Goal: Use online tool/utility: Utilize a website feature to perform a specific function

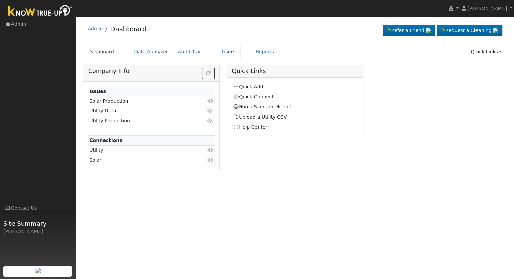
click at [217, 54] on link "Users" at bounding box center [229, 52] width 24 height 13
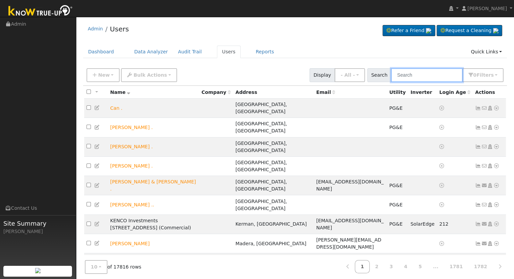
click at [420, 74] on input "text" at bounding box center [427, 75] width 72 height 14
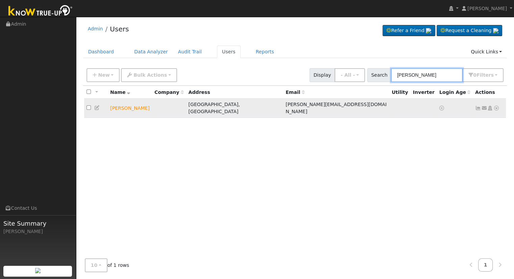
type input "[PERSON_NAME]"
click at [495, 106] on icon at bounding box center [497, 108] width 6 height 5
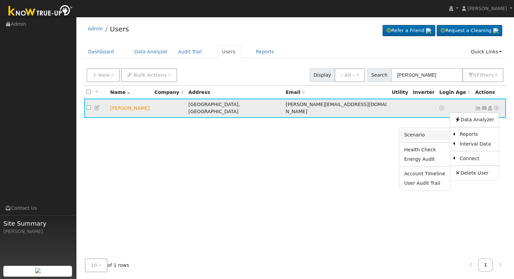
click at [421, 134] on link "Scenario" at bounding box center [425, 135] width 50 height 9
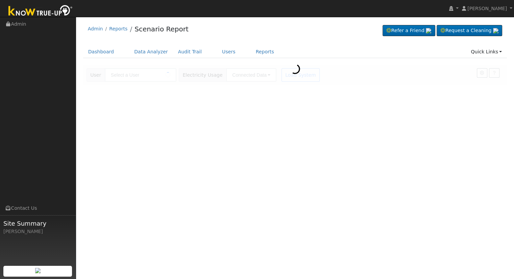
type input "[PERSON_NAME]"
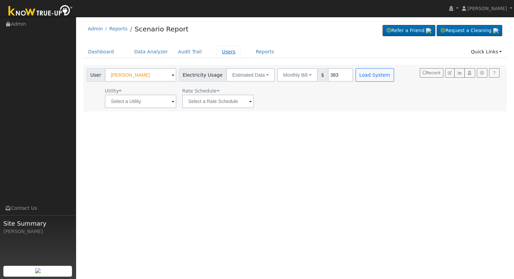
click at [219, 51] on link "Users" at bounding box center [229, 52] width 24 height 13
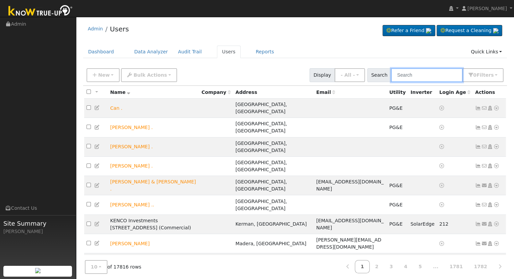
click at [415, 75] on input "text" at bounding box center [427, 75] width 72 height 14
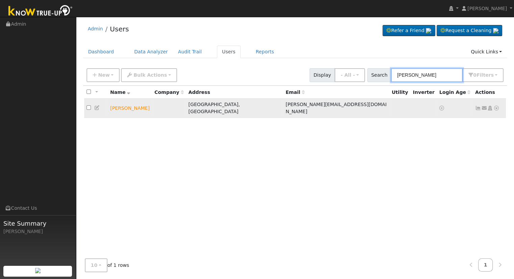
type input "[PERSON_NAME]"
click at [495, 106] on icon at bounding box center [497, 108] width 6 height 5
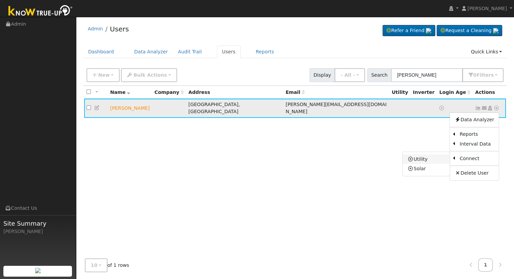
click at [428, 159] on link "Utility" at bounding box center [426, 159] width 47 height 9
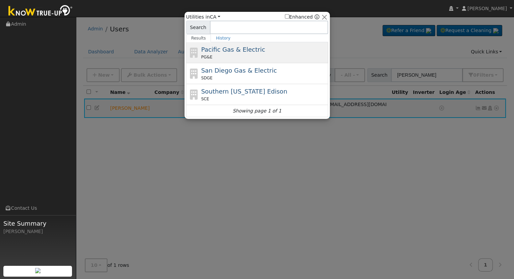
click at [248, 52] on span "Pacific Gas & Electric" at bounding box center [233, 49] width 64 height 7
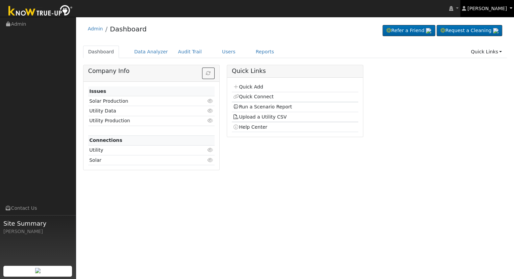
click at [511, 7] on link "[PERSON_NAME]" at bounding box center [487, 8] width 54 height 17
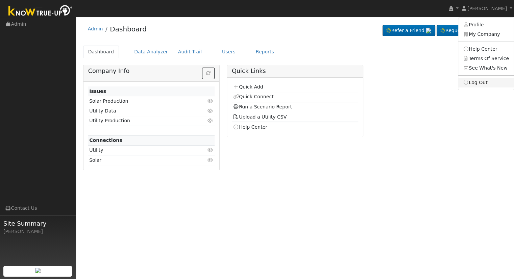
click at [477, 81] on link "Log Out" at bounding box center [485, 82] width 55 height 9
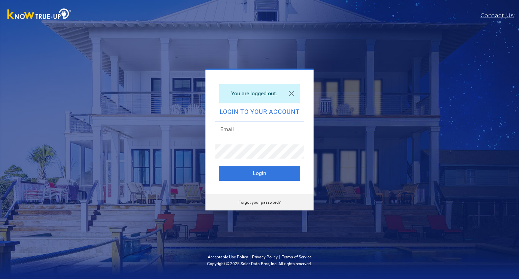
click at [260, 126] on input "text" at bounding box center [259, 130] width 89 height 16
type input "[EMAIL_ADDRESS][DOMAIN_NAME]"
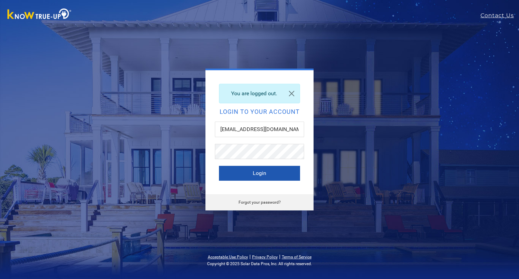
click at [283, 176] on button "Login" at bounding box center [259, 173] width 81 height 15
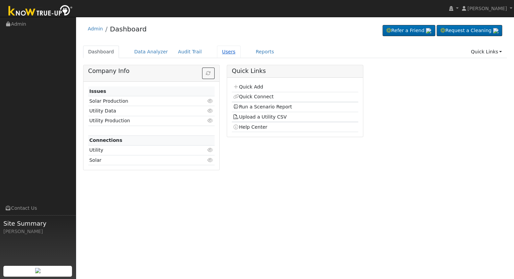
click at [224, 51] on link "Users" at bounding box center [229, 52] width 24 height 13
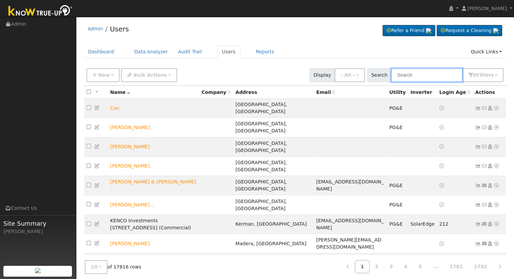
click at [446, 78] on input "text" at bounding box center [427, 75] width 72 height 14
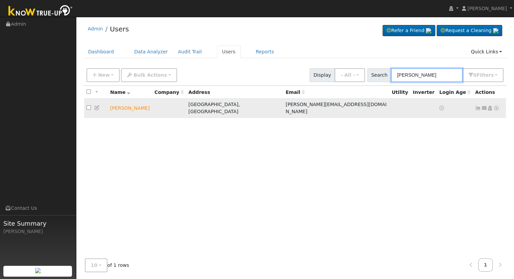
type input "cindy rodr"
click at [497, 106] on icon at bounding box center [497, 108] width 6 height 5
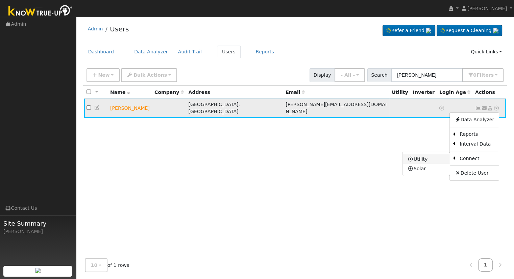
click at [435, 160] on link "Utility" at bounding box center [426, 159] width 47 height 9
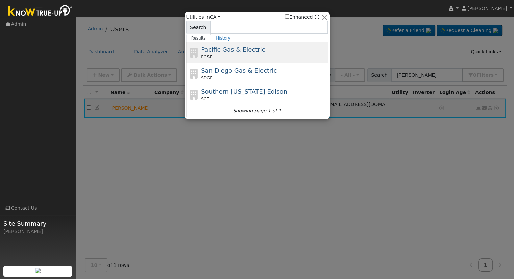
click at [219, 56] on div "PG&E" at bounding box center [263, 57] width 125 height 6
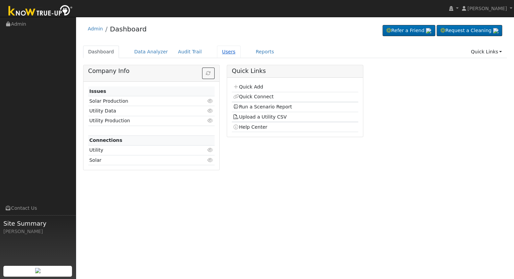
click at [217, 51] on link "Users" at bounding box center [229, 52] width 24 height 13
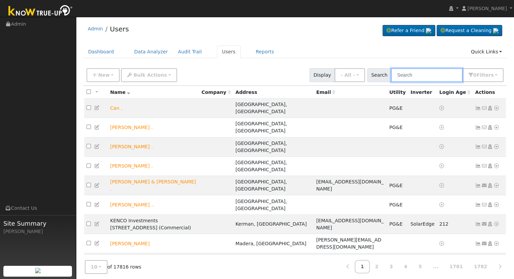
click at [431, 75] on input "text" at bounding box center [427, 75] width 72 height 14
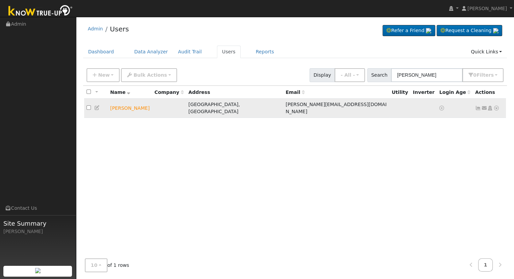
click at [498, 106] on icon at bounding box center [497, 108] width 6 height 5
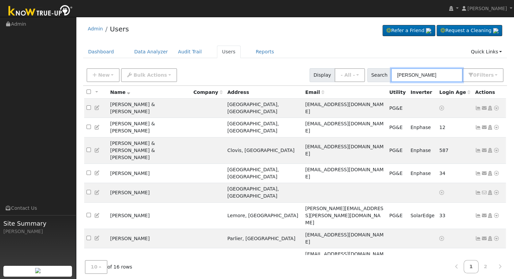
click at [438, 76] on input "cindy rodri" at bounding box center [427, 75] width 72 height 14
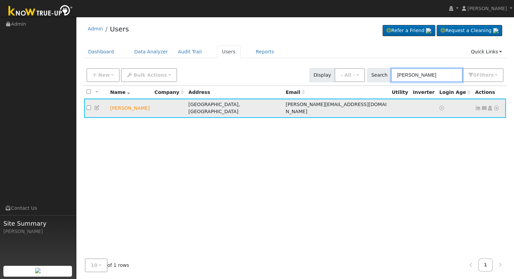
type input "cindy rodrig"
click at [497, 106] on icon at bounding box center [497, 108] width 6 height 5
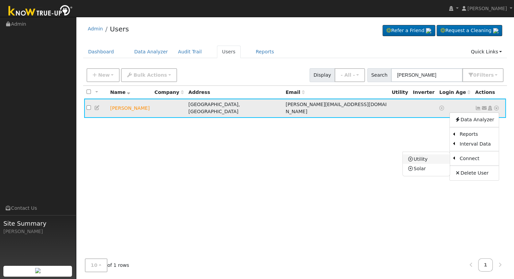
click at [429, 156] on link "Utility" at bounding box center [426, 159] width 47 height 9
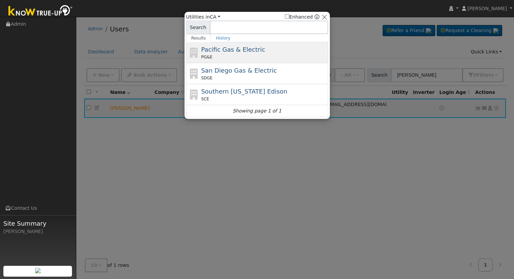
click at [229, 50] on span "Pacific Gas & Electric" at bounding box center [233, 49] width 64 height 7
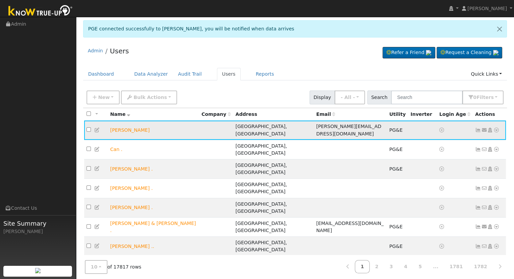
click at [496, 131] on icon at bounding box center [497, 130] width 6 height 5
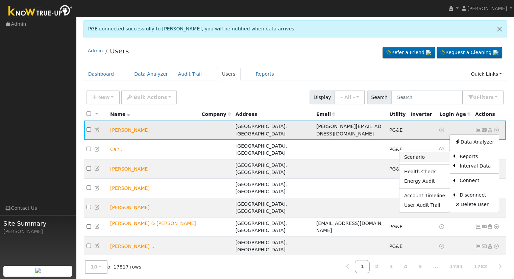
click at [431, 155] on link "Scenario" at bounding box center [425, 156] width 50 height 9
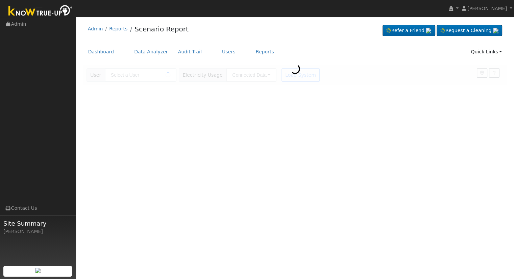
type input "[PERSON_NAME]"
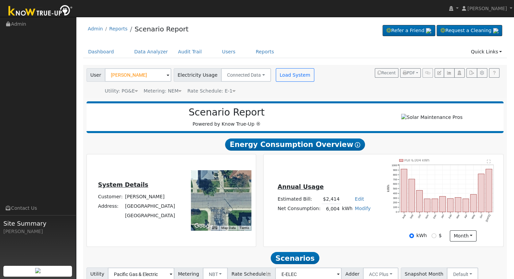
click at [357, 202] on link "Edit" at bounding box center [359, 198] width 9 height 5
type input "2762"
click at [341, 178] on div "Annual Usage Estimated Bill: $2,762 Edit Estimated Bill $ 2762 Annual Net Consu…" at bounding box center [384, 200] width 238 height 82
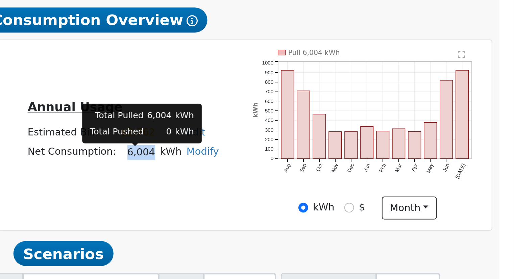
drag, startPoint x: 326, startPoint y: 211, endPoint x: 338, endPoint y: 211, distance: 11.8
click at [338, 211] on td "6,004" at bounding box center [331, 209] width 19 height 10
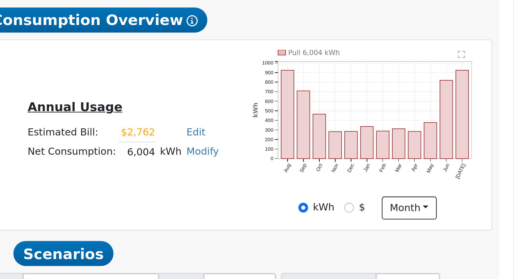
click at [330, 223] on div "Annual Usage Estimated Bill: $2,762 Edit Estimated Bill $ 2762 Annual Net Consu…" at bounding box center [384, 200] width 238 height 82
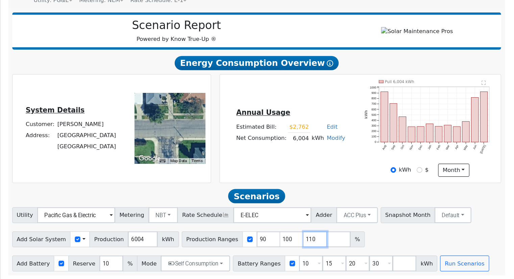
click at [335, 240] on input "110" at bounding box center [345, 245] width 20 height 14
type input "1"
type input "129.868399"
click at [392, 264] on input "30" at bounding box center [401, 266] width 20 height 14
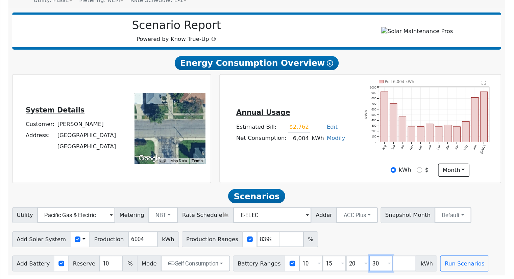
scroll to position [0, 0]
type input "3"
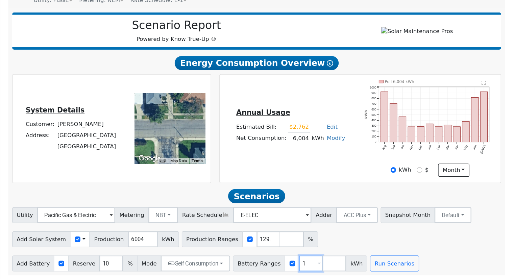
type input "10"
click at [392, 265] on button "Run Scenarios" at bounding box center [413, 266] width 42 height 14
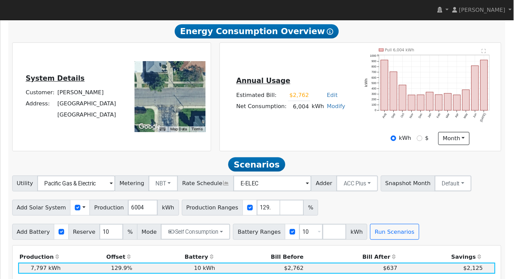
scroll to position [118, 0]
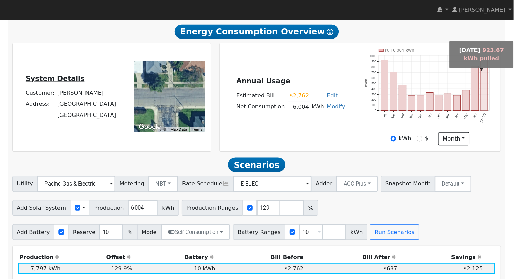
click at [488, 86] on rect "onclick=""" at bounding box center [489, 72] width 6 height 43
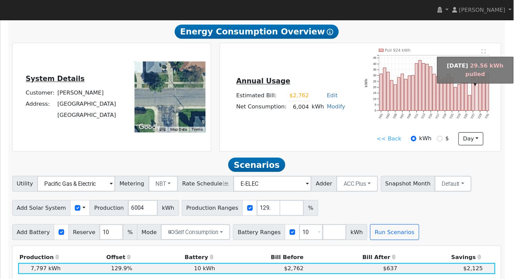
click at [483, 89] on rect "onclick=""" at bounding box center [483, 79] width 2 height 29
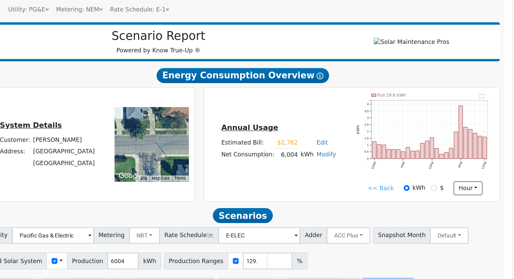
scroll to position [42, 0]
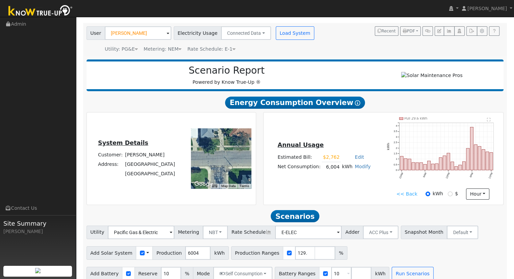
click at [409, 195] on link "<< Back" at bounding box center [407, 194] width 21 height 7
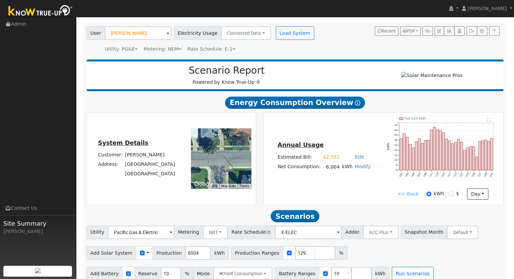
click at [409, 194] on link "<< Back" at bounding box center [408, 194] width 21 height 7
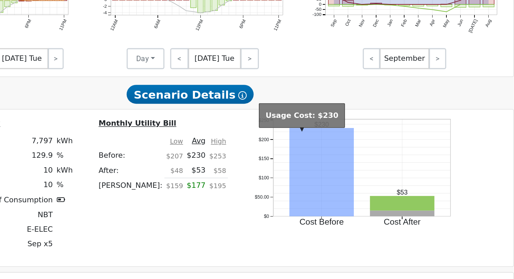
scroll to position [359, 0]
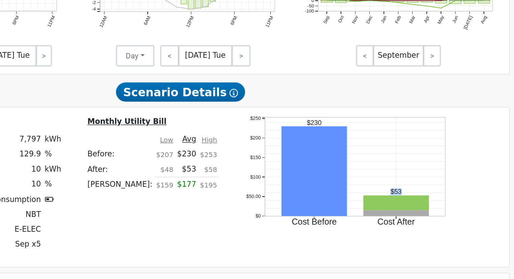
drag, startPoint x: 411, startPoint y: 207, endPoint x: 419, endPoint y: 208, distance: 7.4
click at [419, 208] on icon "Cost Before Cost After $0 $50.00 $100 $150 $200 $250 onclick="" onclick="" oncl…" at bounding box center [401, 197] width 135 height 83
click at [420, 207] on icon "Cost Before Cost After $0 $50.00 $100 $150 $200 $250 onclick="" onclick="" oncl…" at bounding box center [401, 197] width 135 height 83
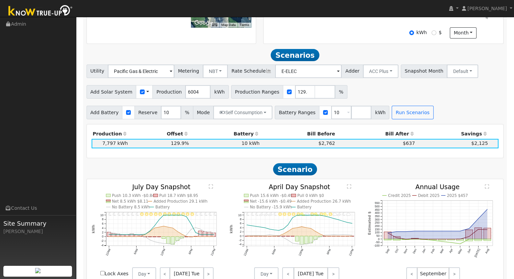
scroll to position [199, 0]
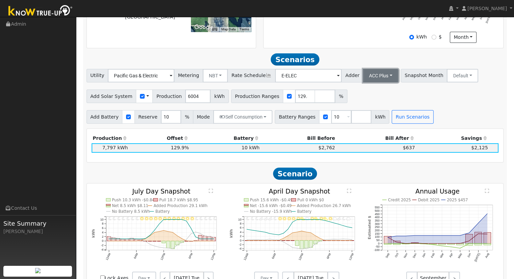
click at [373, 80] on button "ACC Plus" at bounding box center [380, 76] width 35 height 14
click at [374, 110] on link "SB-535" at bounding box center [373, 109] width 47 height 9
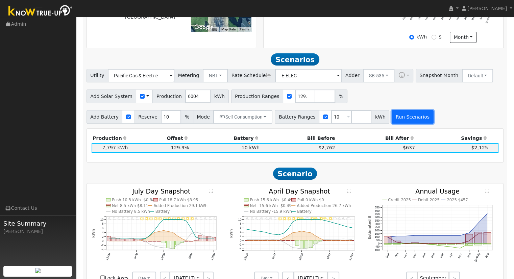
click at [402, 118] on button "Run Scenarios" at bounding box center [413, 117] width 42 height 14
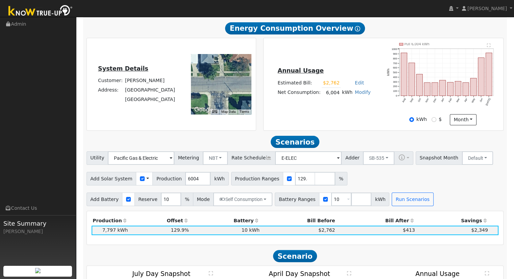
scroll to position [145, 0]
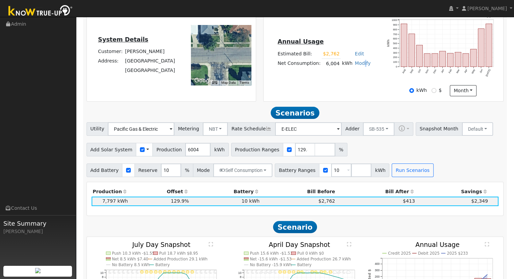
click at [361, 66] on link "Modify" at bounding box center [363, 63] width 16 height 5
click at [350, 78] on link "Add Consumption" at bounding box center [337, 73] width 56 height 9
type input "6004"
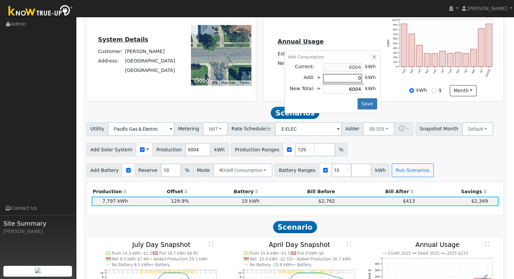
type input "1"
type input "6005"
type input "10"
type input "6014"
type input "106"
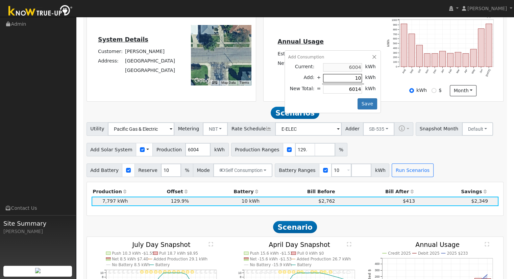
type input "6110"
type input "1063"
type input "7067"
type input "1063"
click at [368, 104] on button "Save" at bounding box center [368, 103] width 20 height 11
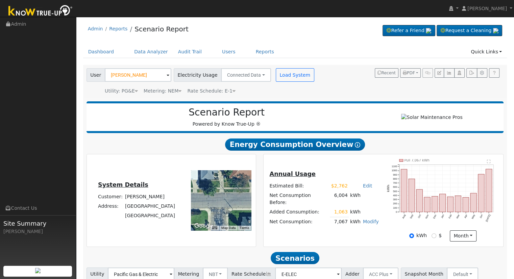
scroll to position [53, 0]
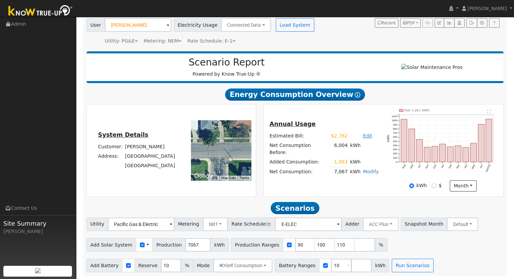
click at [364, 138] on link "Edit" at bounding box center [367, 135] width 9 height 5
type input "3251"
click at [352, 128] on h5 "Annual Usage" at bounding box center [323, 124] width 109 height 7
click at [335, 240] on input "110" at bounding box center [345, 245] width 20 height 14
type input "1"
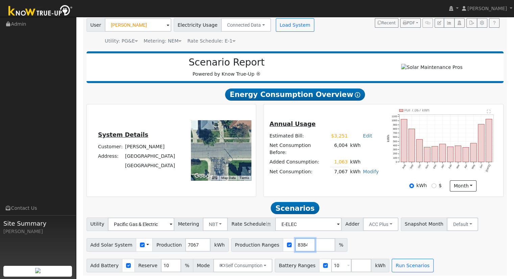
scroll to position [0, 15]
type input "125.838404"
click at [331, 265] on input "10" at bounding box center [341, 266] width 20 height 14
type input "1"
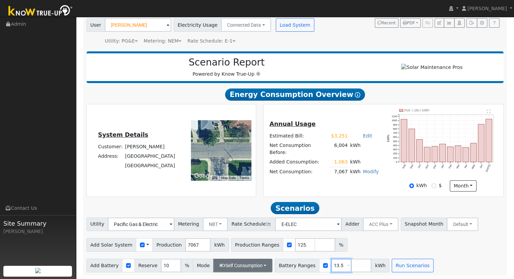
type input "13.5"
click at [254, 266] on button "Self Consumption" at bounding box center [242, 266] width 59 height 14
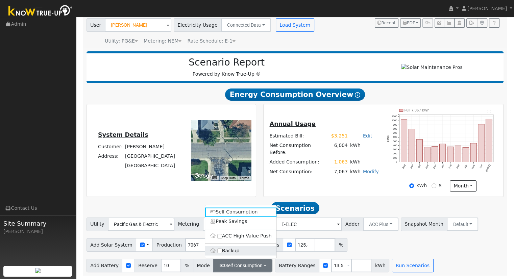
click at [240, 252] on label "Backup" at bounding box center [240, 250] width 71 height 9
click at [222, 252] on input "Backup" at bounding box center [219, 250] width 5 height 5
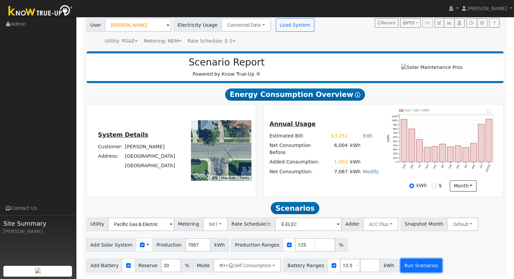
click at [416, 267] on button "Run Scenarios" at bounding box center [422, 266] width 42 height 14
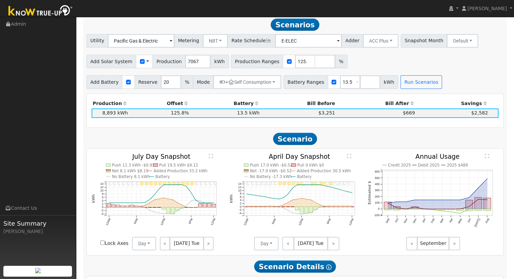
scroll to position [234, 0]
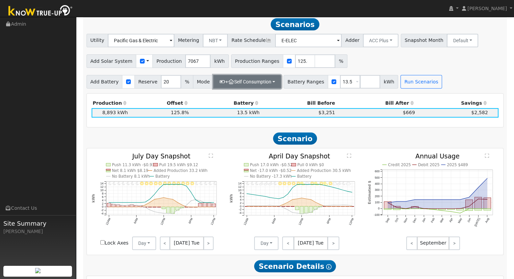
click at [255, 83] on button "+ Self Consumption" at bounding box center [247, 82] width 68 height 14
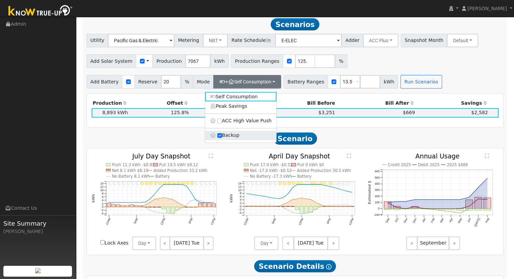
click at [232, 138] on label "Backup" at bounding box center [240, 135] width 71 height 9
click at [222, 138] on input "Backup" at bounding box center [219, 135] width 5 height 5
type input "10"
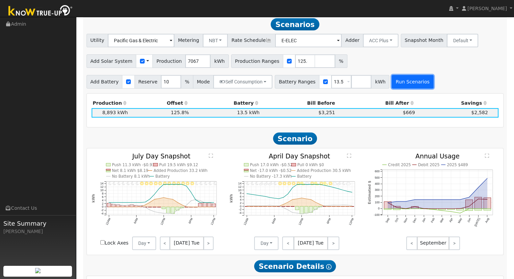
click at [399, 85] on button "Run Scenarios" at bounding box center [413, 82] width 42 height 14
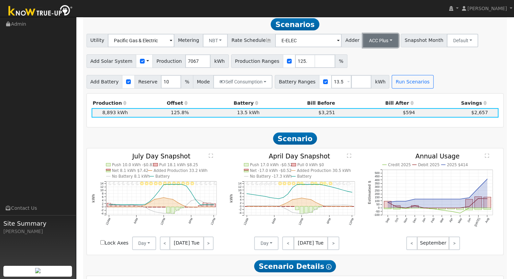
click at [373, 42] on button "ACC Plus" at bounding box center [380, 41] width 35 height 14
click at [369, 77] on link "SB-535" at bounding box center [373, 74] width 47 height 9
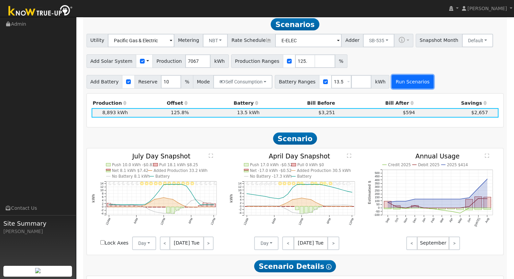
click at [405, 85] on button "Run Scenarios" at bounding box center [413, 82] width 42 height 14
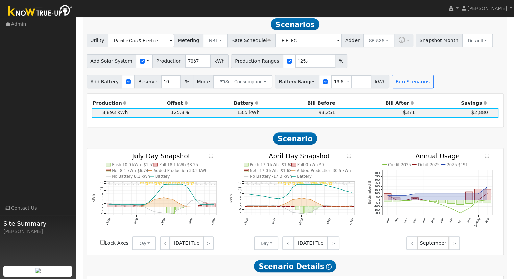
click at [445, 80] on div "Add Battery Reserve 10 % Mode Self Consumption Self Consumption Peak Savings AC…" at bounding box center [295, 81] width 420 height 16
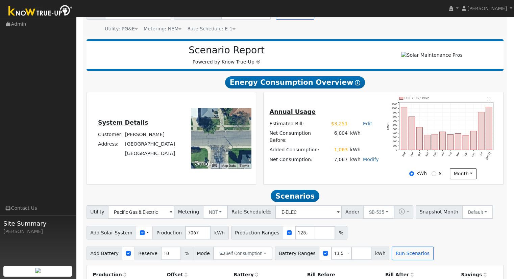
scroll to position [68, 0]
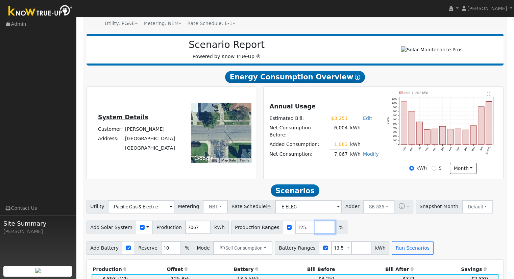
click at [315, 230] on input "number" at bounding box center [325, 228] width 20 height 14
type input "128.498656"
click at [351, 253] on input "number" at bounding box center [361, 248] width 20 height 14
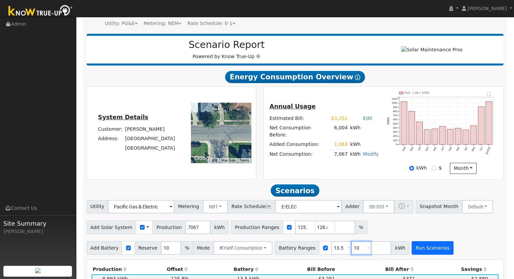
type input "10"
type input "13.5"
click at [414, 251] on button "Run Scenarios" at bounding box center [433, 248] width 42 height 14
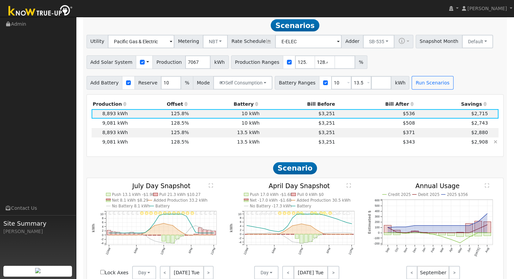
scroll to position [234, 0]
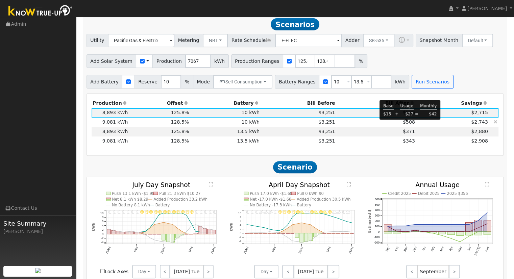
click at [410, 124] on span "$508" at bounding box center [409, 121] width 12 height 5
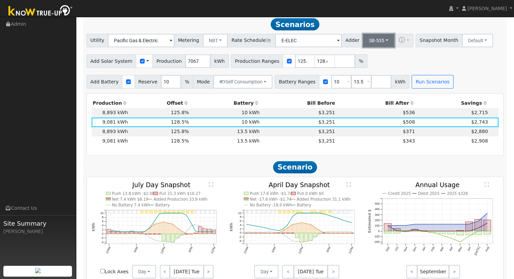
click at [372, 44] on button "SB-535" at bounding box center [378, 41] width 31 height 14
click at [379, 68] on link "ACC Plus" at bounding box center [373, 64] width 47 height 9
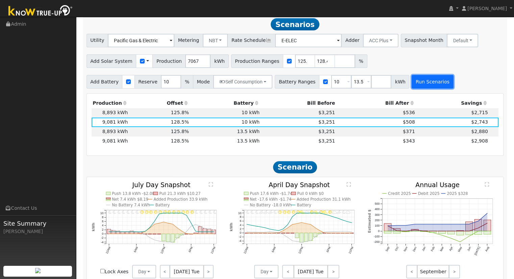
click at [413, 86] on button "Run Scenarios" at bounding box center [433, 82] width 42 height 14
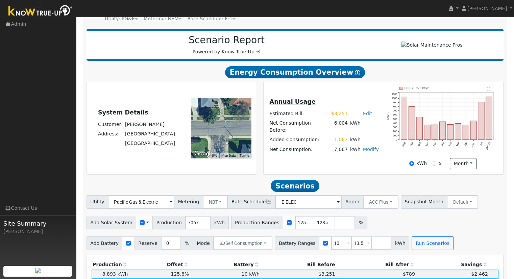
scroll to position [31, 0]
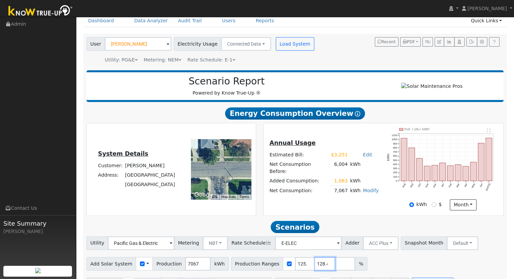
click at [315, 267] on input "128.498656" at bounding box center [325, 264] width 20 height 14
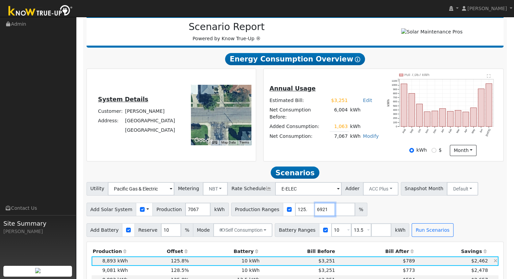
scroll to position [99, 0]
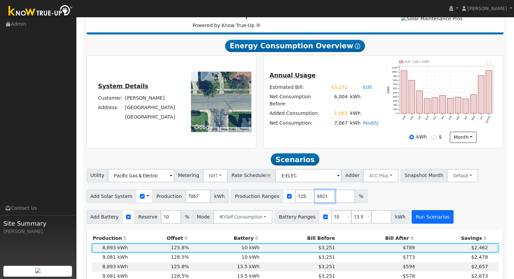
type input "129.276921"
click at [415, 221] on button "Run Scenarios" at bounding box center [433, 217] width 42 height 14
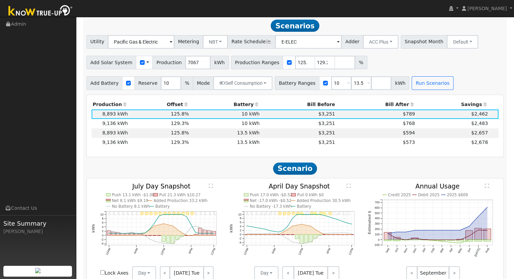
scroll to position [234, 0]
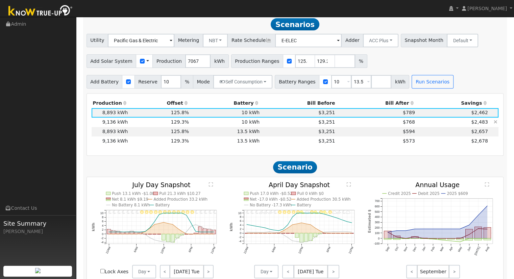
click at [106, 125] on td "9,136 kWh" at bounding box center [111, 122] width 38 height 9
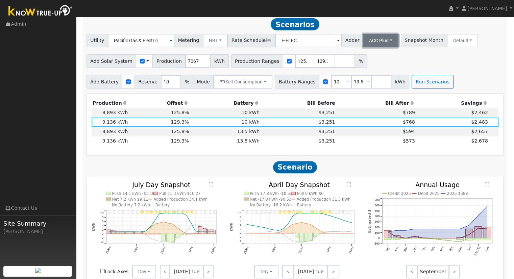
click at [373, 45] on button "ACC Plus" at bounding box center [380, 41] width 35 height 14
click at [375, 79] on link "SB-535" at bounding box center [373, 74] width 47 height 9
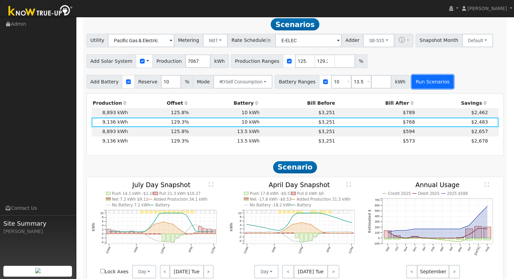
click at [417, 86] on button "Run Scenarios" at bounding box center [433, 82] width 42 height 14
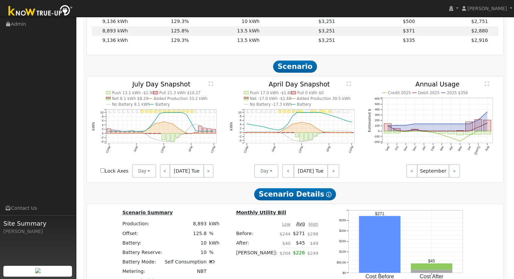
scroll to position [268, 0]
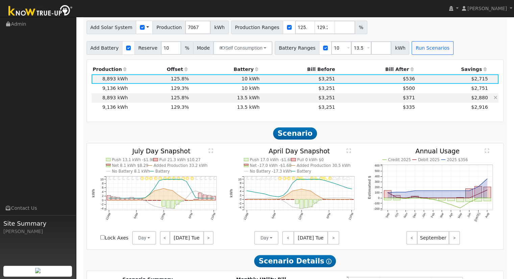
click at [248, 102] on td "13.5 kWh" at bounding box center [225, 97] width 71 height 9
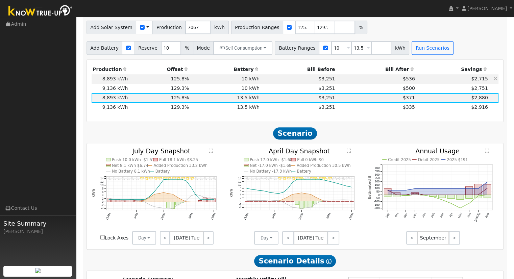
click at [249, 81] on td "10 kWh" at bounding box center [225, 78] width 71 height 9
